Goal: Transaction & Acquisition: Purchase product/service

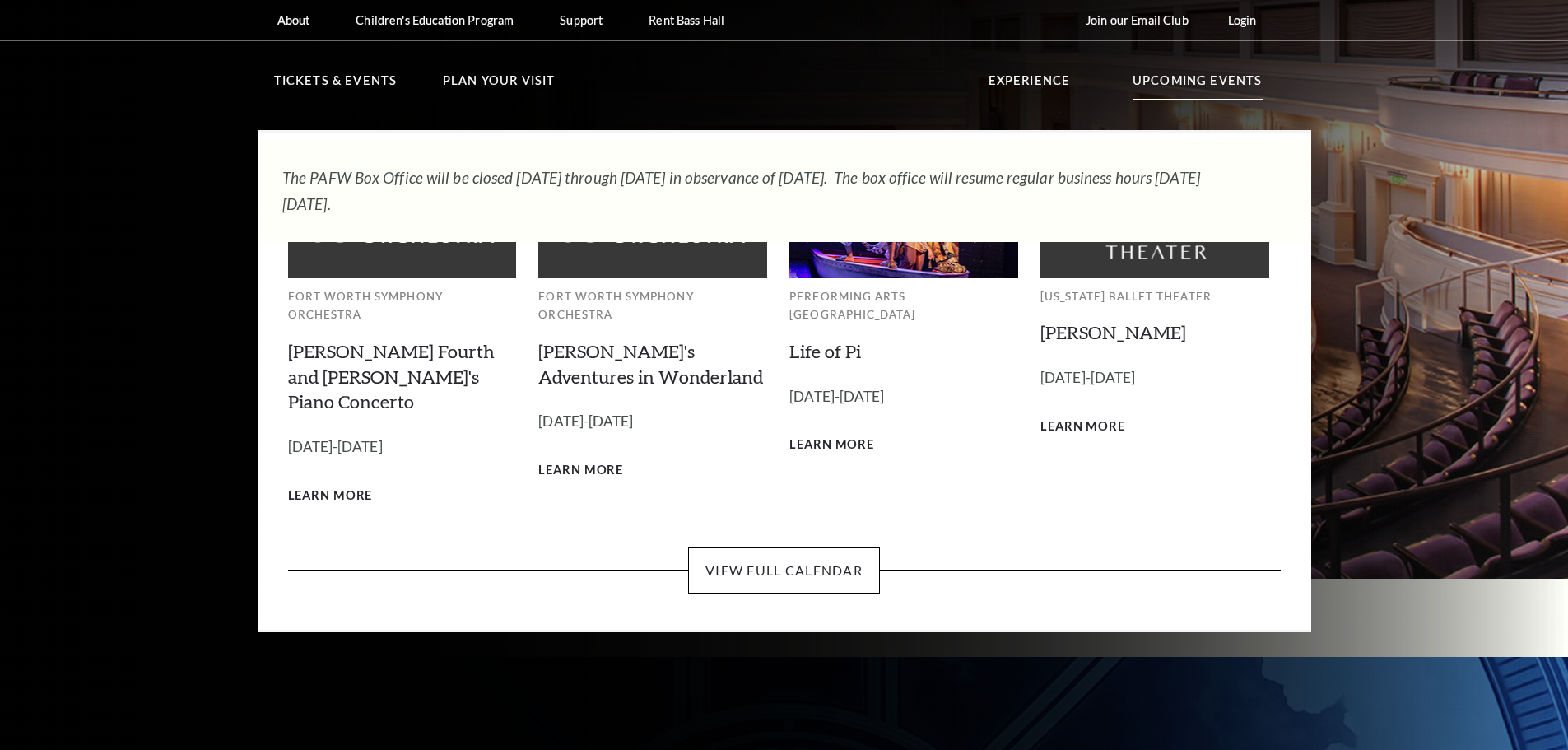
click at [1200, 89] on p "Upcoming Events" at bounding box center [1197, 86] width 130 height 30
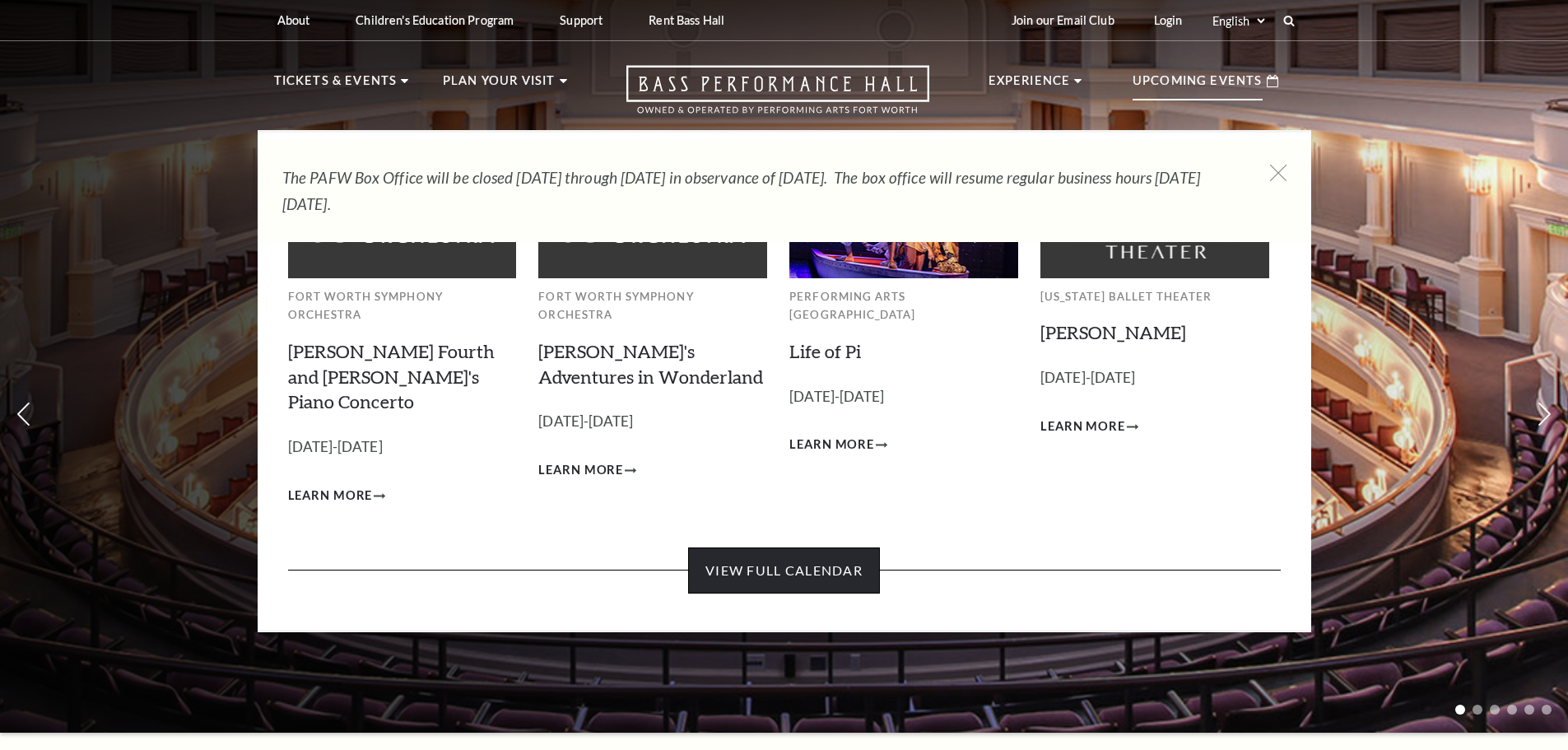
click at [814, 547] on link "View Full Calendar" at bounding box center [784, 570] width 192 height 47
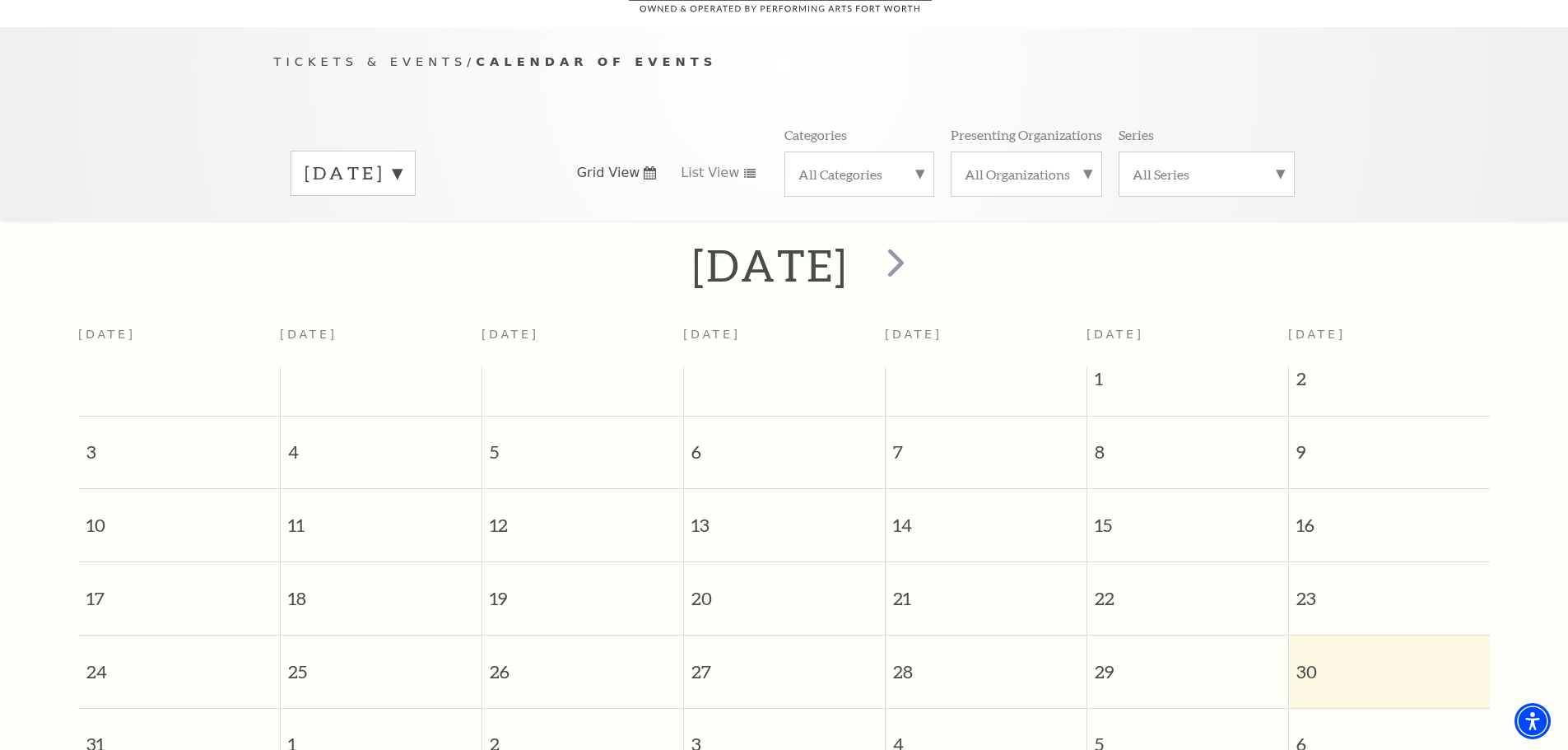
scroll to position [145, 0]
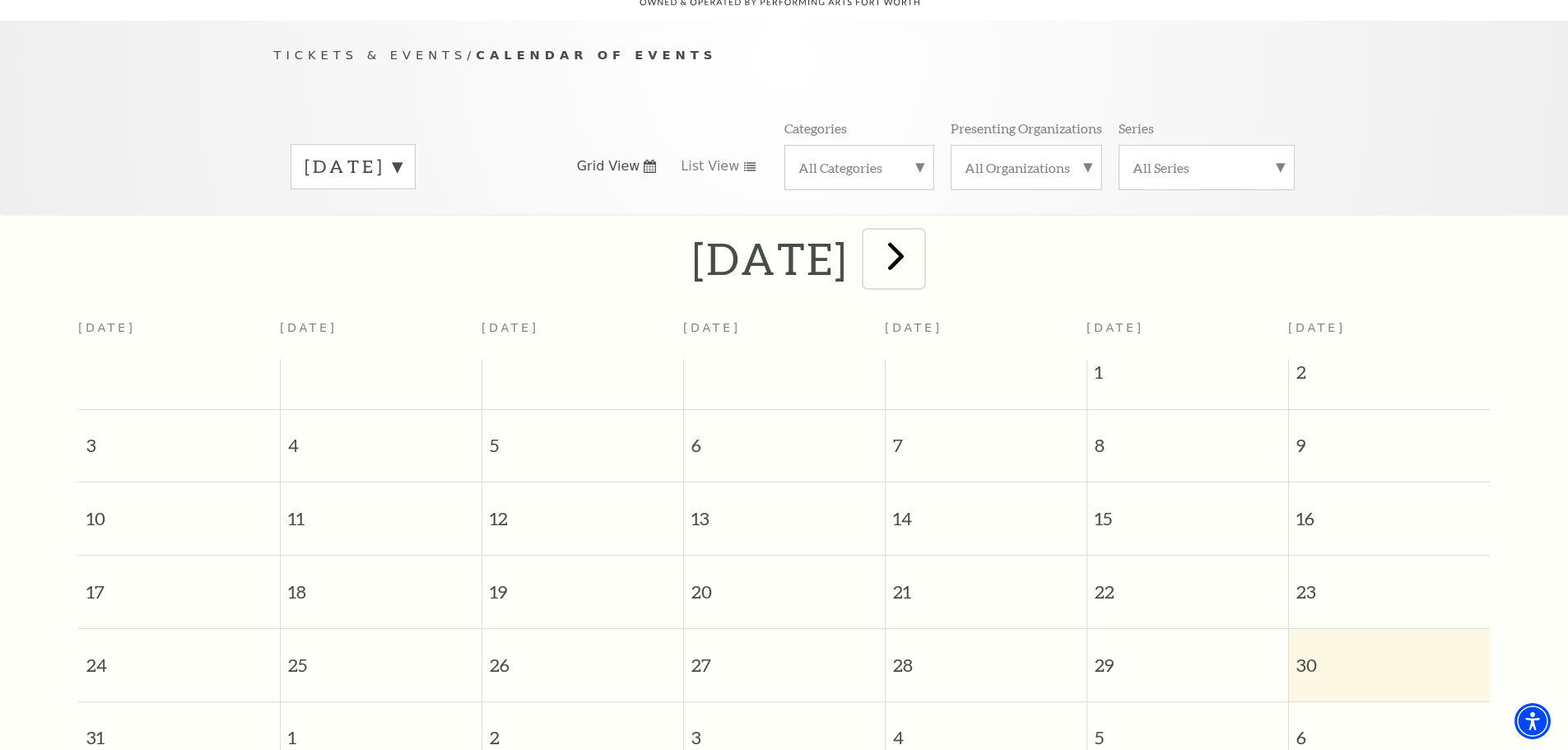
click at [919, 241] on span "next" at bounding box center [895, 255] width 46 height 47
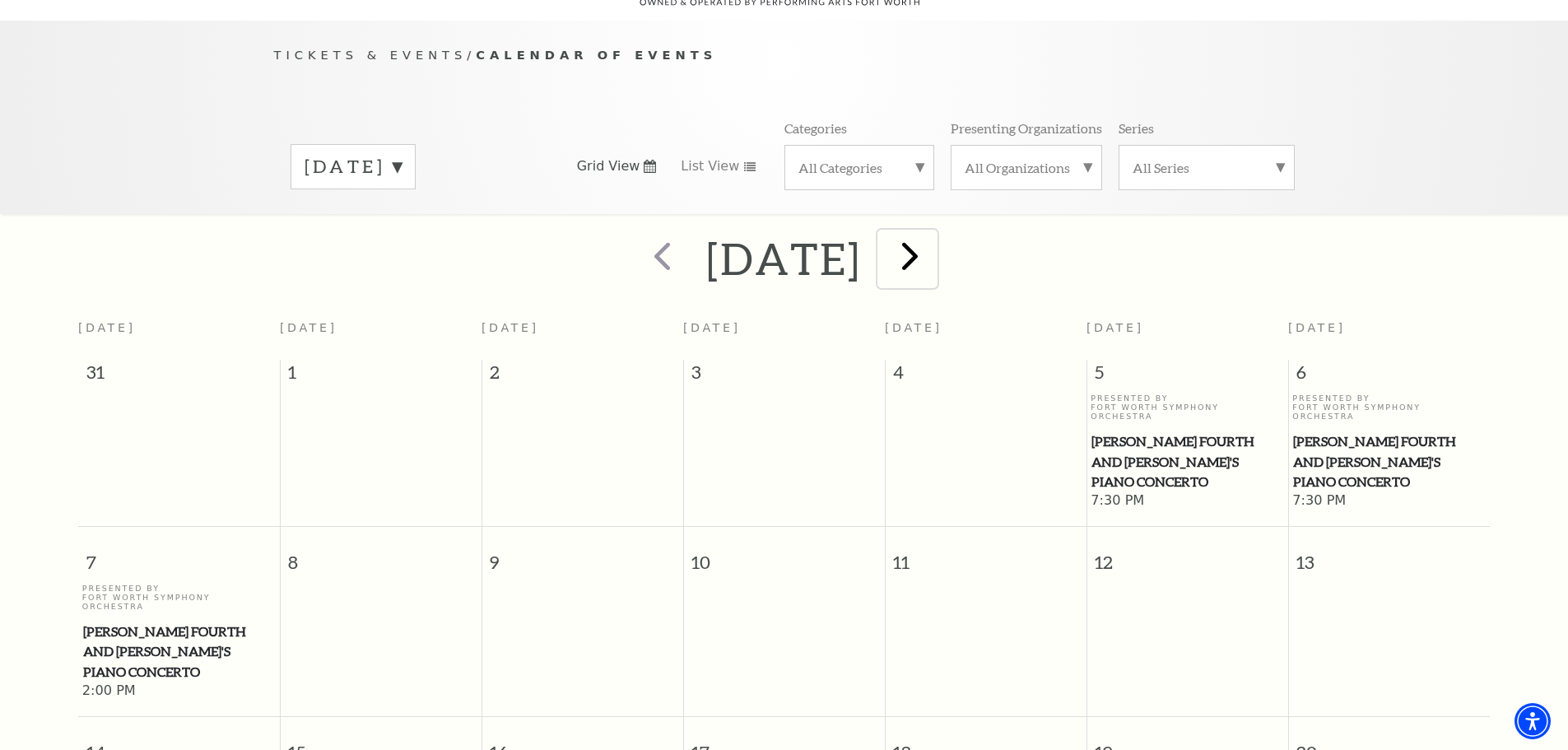
click at [933, 243] on span "next" at bounding box center [909, 255] width 46 height 47
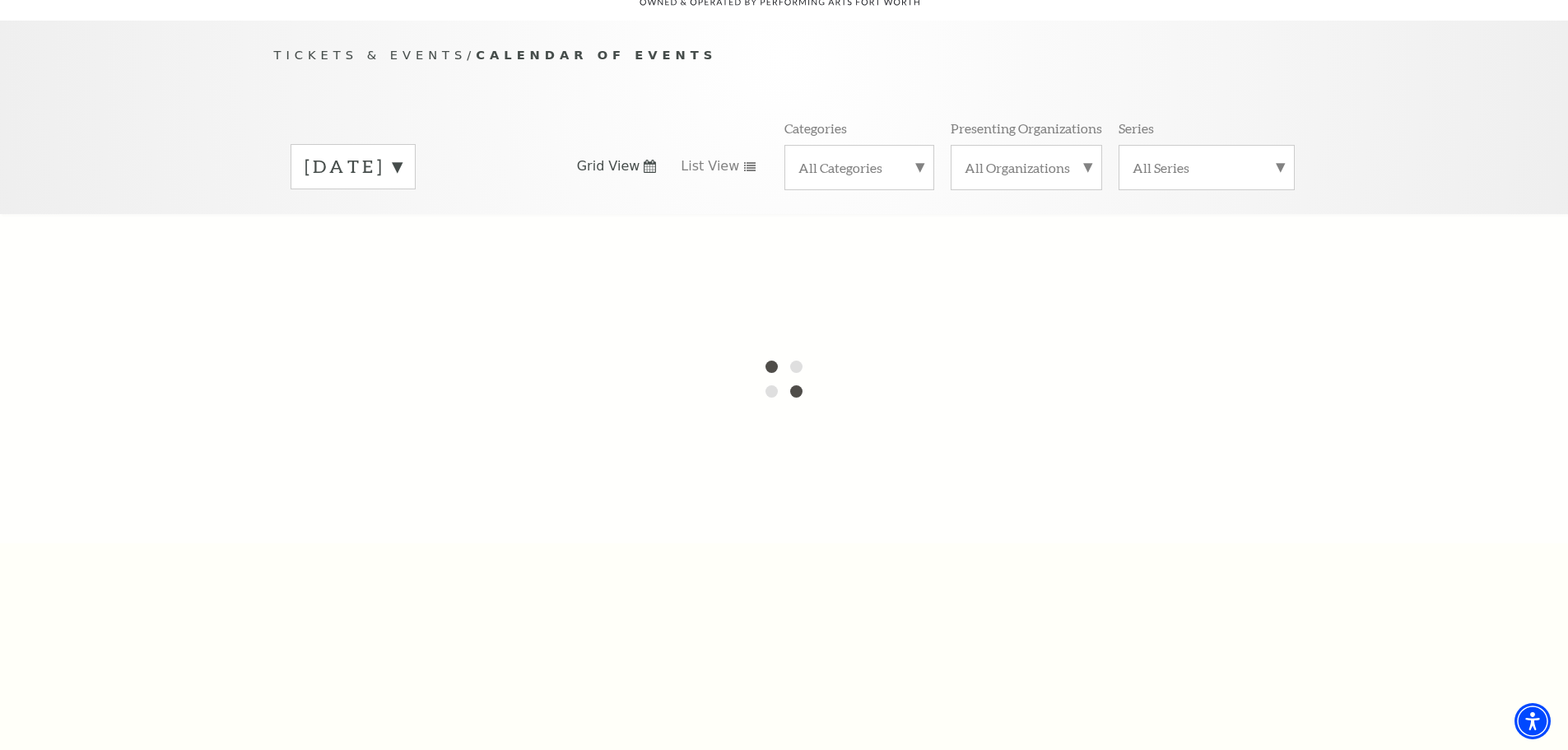
click at [411, 144] on div "[DATE]" at bounding box center [353, 167] width 125 height 46
click at [386, 536] on label "[DATE]" at bounding box center [353, 554] width 97 height 36
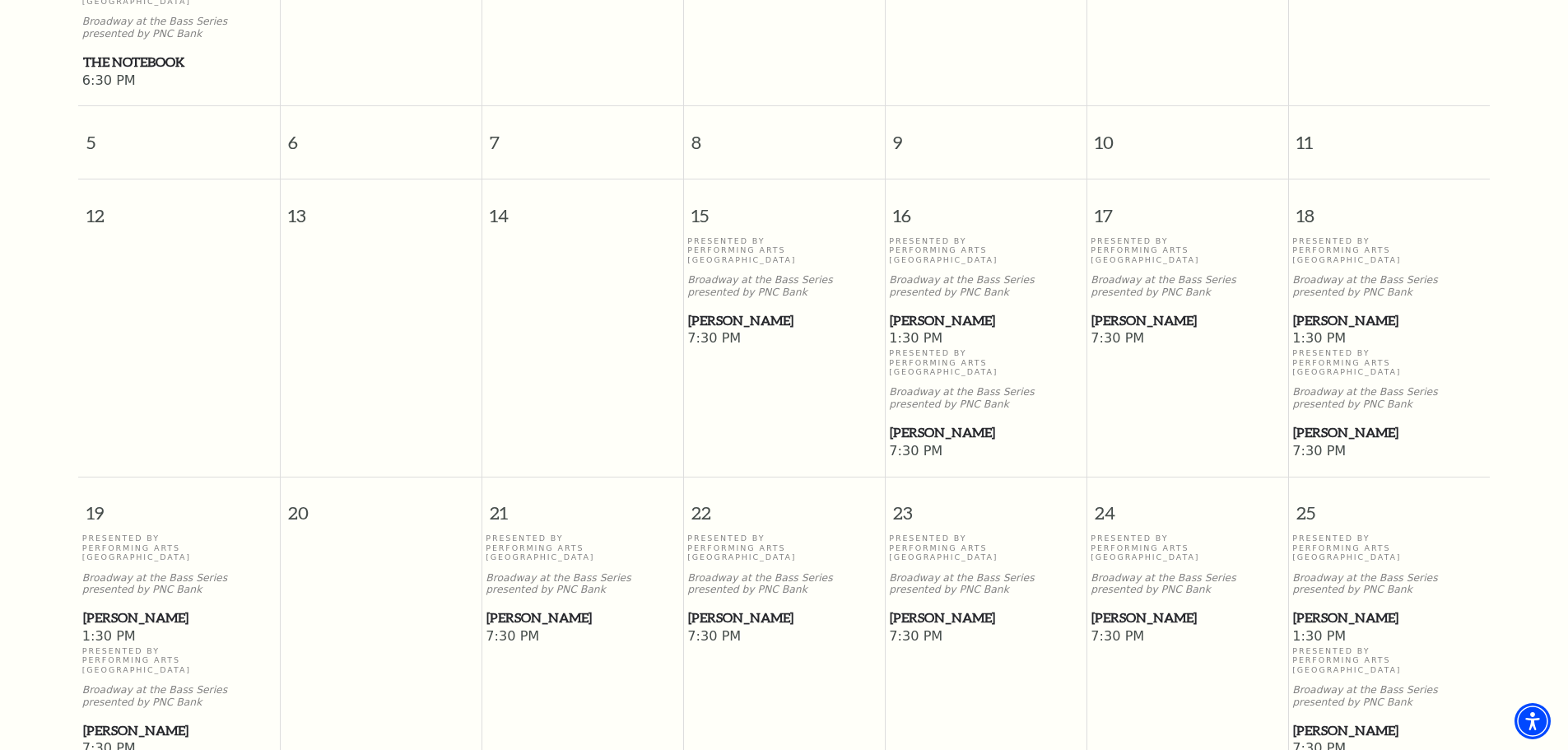
scroll to position [804, 0]
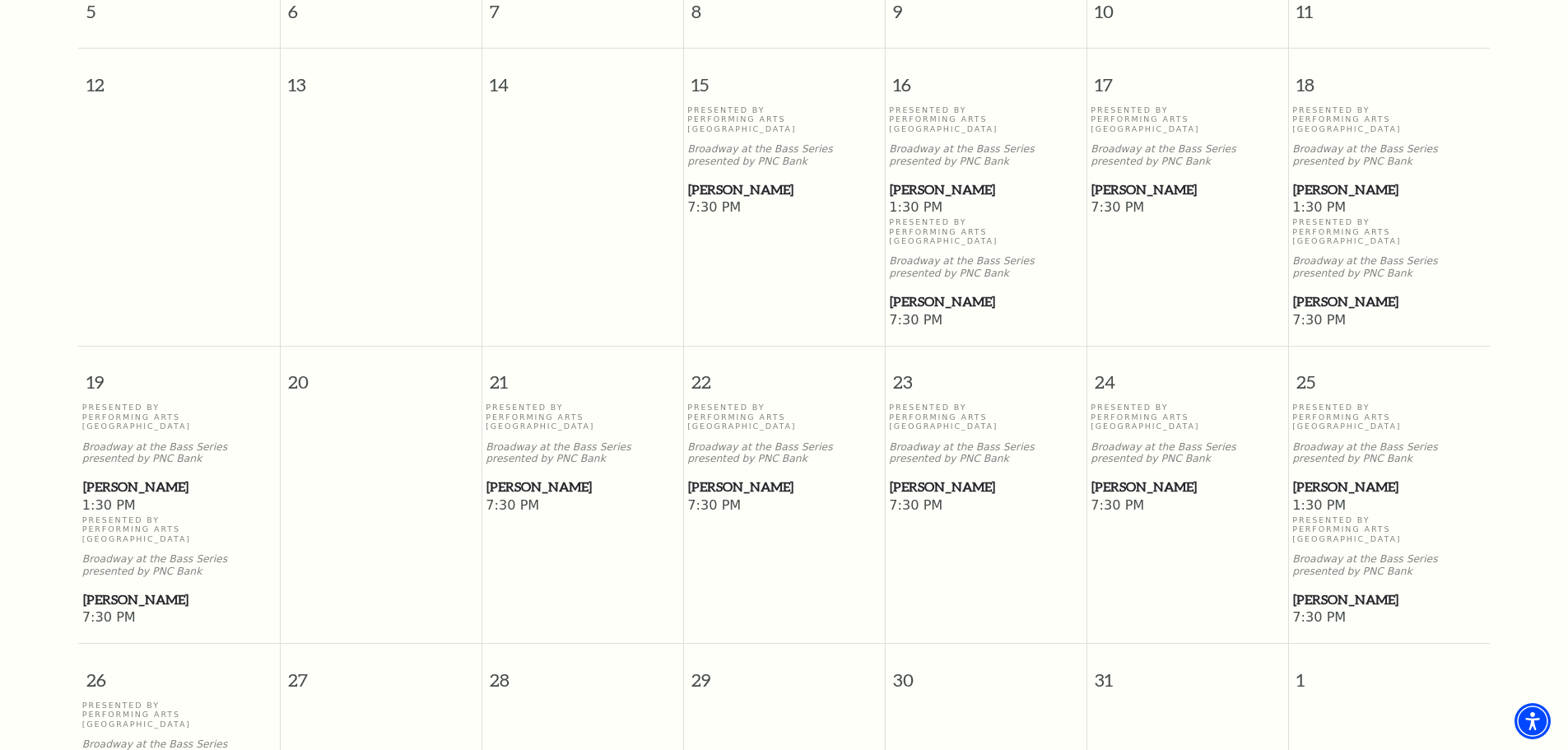
click at [1150, 477] on span "[PERSON_NAME]" at bounding box center [1187, 487] width 192 height 21
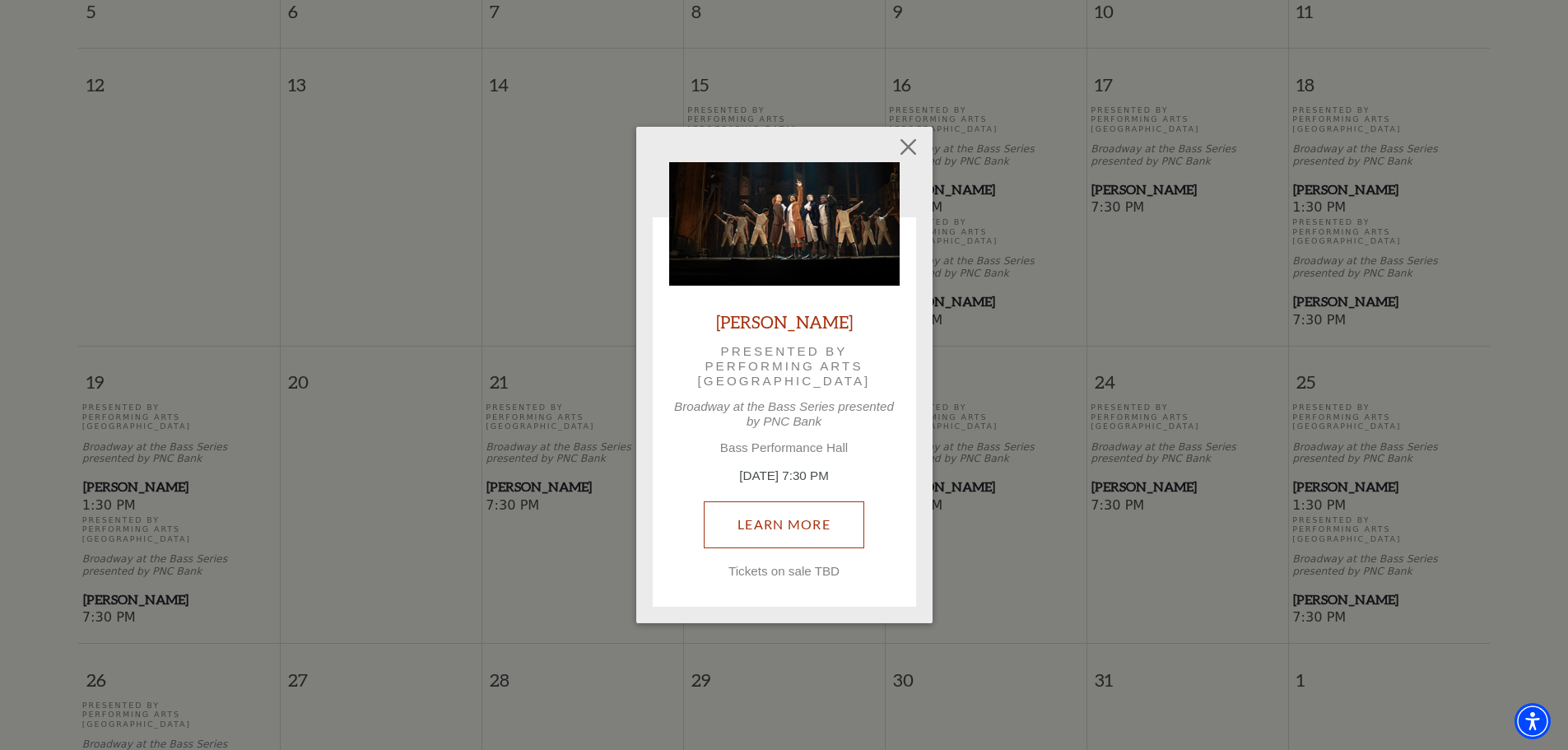
click at [755, 468] on div "[PERSON_NAME] Presented by Performing Arts [GEOGRAPHIC_DATA] at the Bass Series…" at bounding box center [784, 370] width 231 height 417
click at [792, 430] on div "[PERSON_NAME] Presented by Performing Arts [GEOGRAPHIC_DATA] at the Bass Series…" at bounding box center [784, 370] width 231 height 417
click at [805, 513] on link "Learn More" at bounding box center [784, 524] width 160 height 47
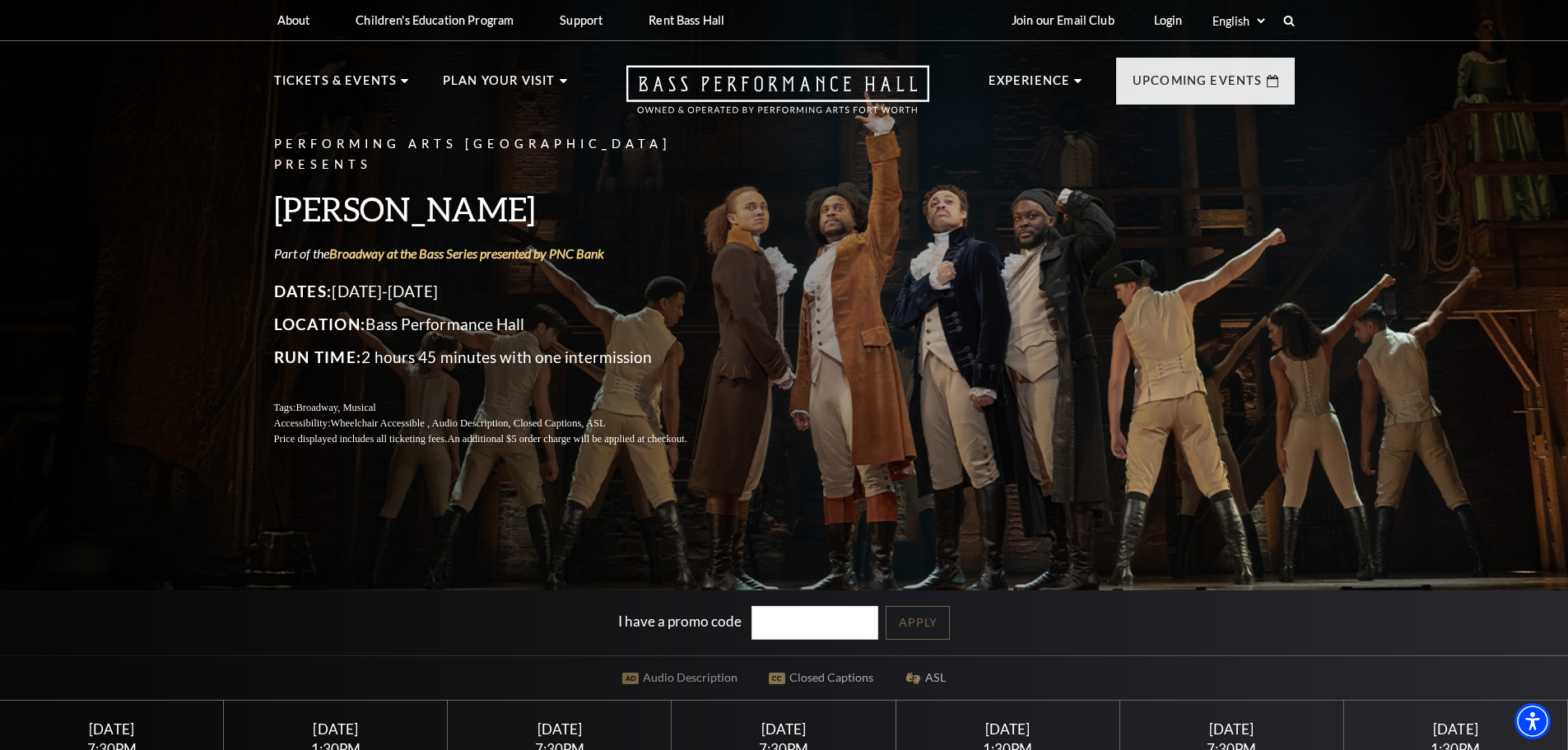
click at [810, 614] on input "I have a promo code" at bounding box center [815, 622] width 127 height 34
